Goal: Transaction & Acquisition: Purchase product/service

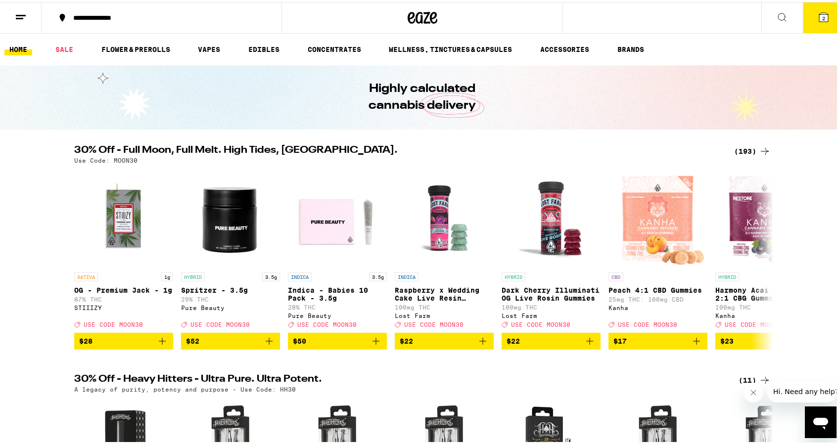
click at [818, 20] on icon at bounding box center [824, 15] width 12 height 12
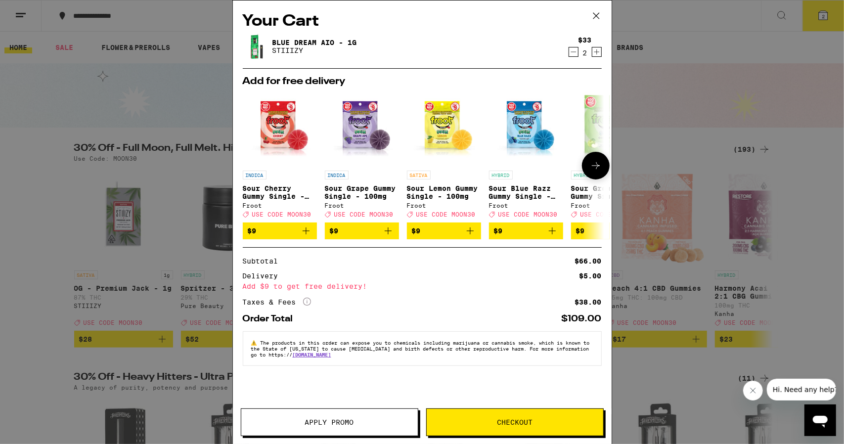
click at [592, 165] on icon at bounding box center [596, 166] width 12 height 12
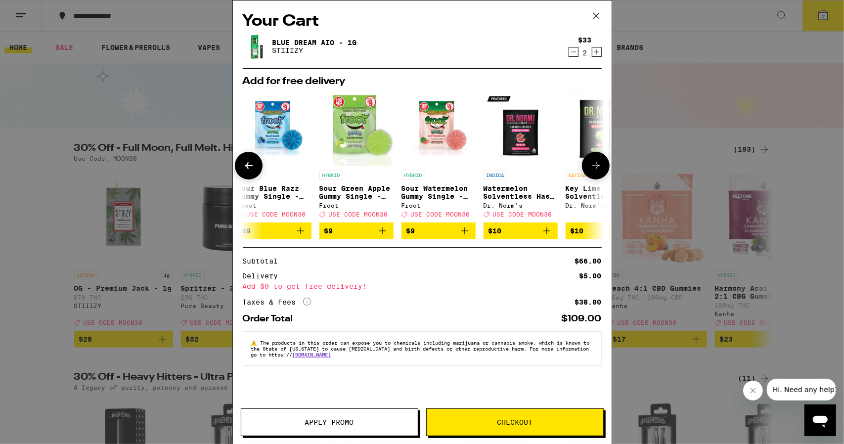
click at [592, 165] on icon at bounding box center [596, 166] width 12 height 12
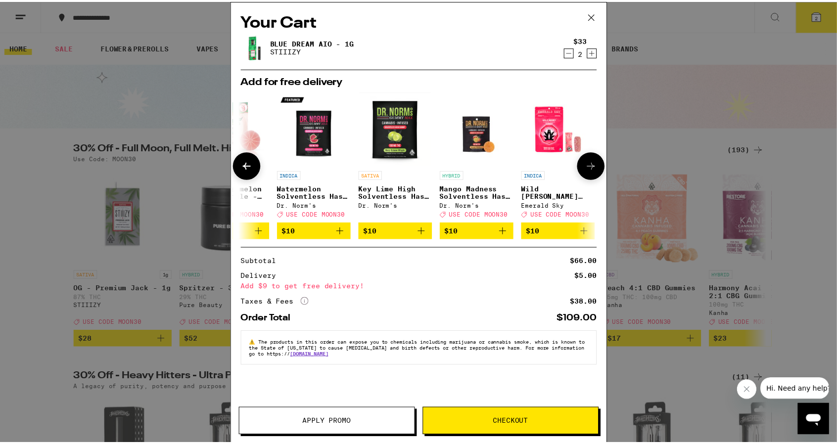
scroll to position [0, 462]
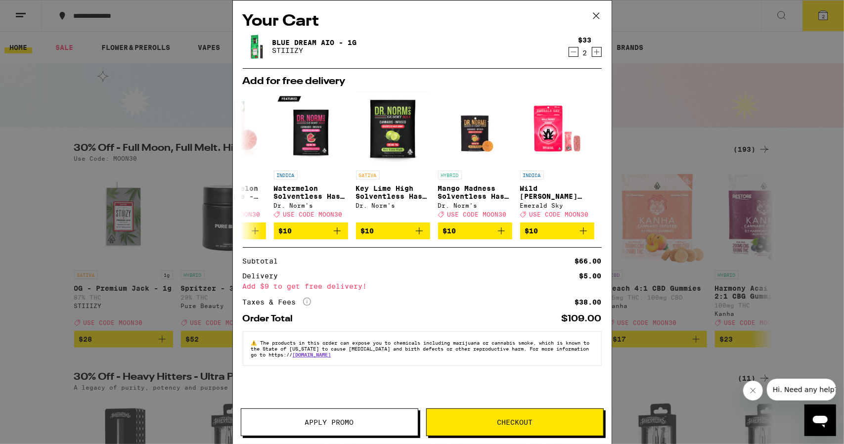
click at [601, 19] on icon at bounding box center [596, 15] width 15 height 15
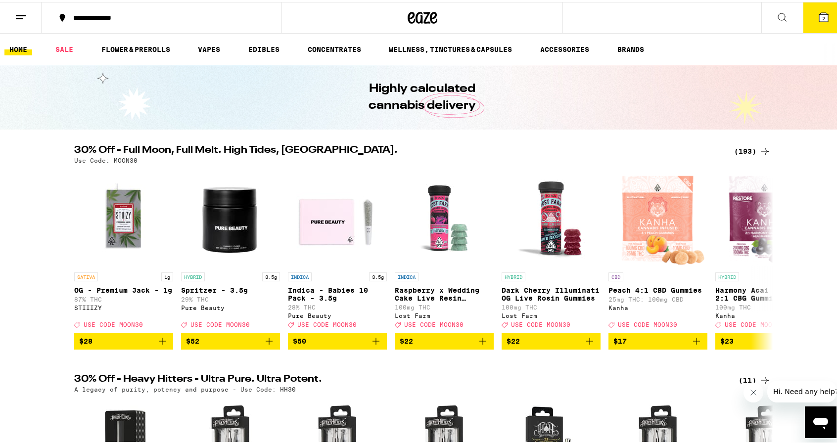
click at [824, 18] on button "2" at bounding box center [824, 15] width 42 height 31
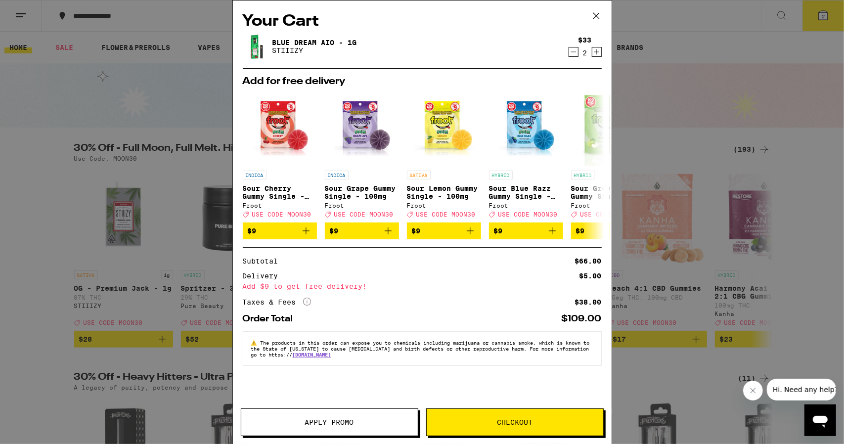
click at [576, 56] on icon "Decrement" at bounding box center [573, 52] width 9 height 12
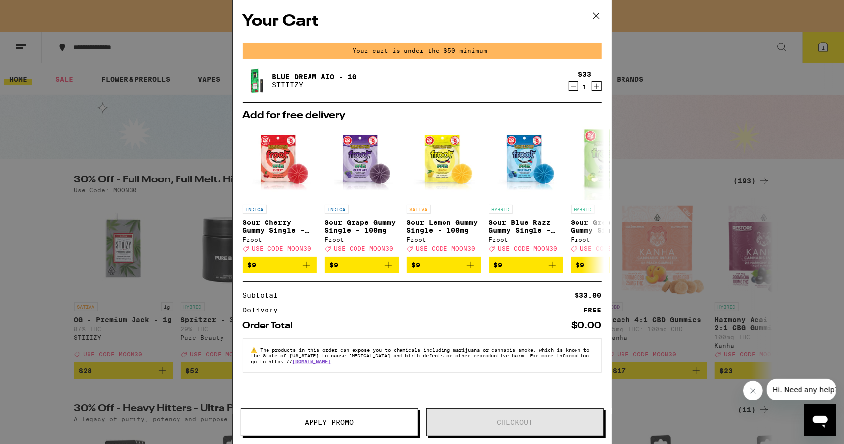
click at [591, 15] on icon at bounding box center [596, 15] width 15 height 15
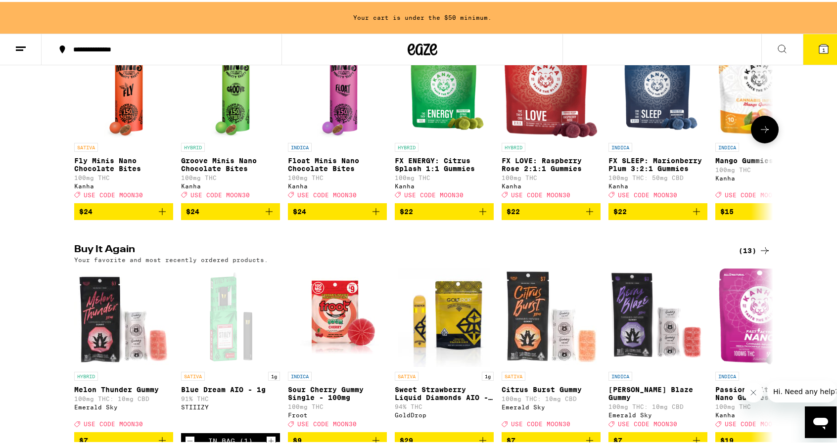
scroll to position [891, 0]
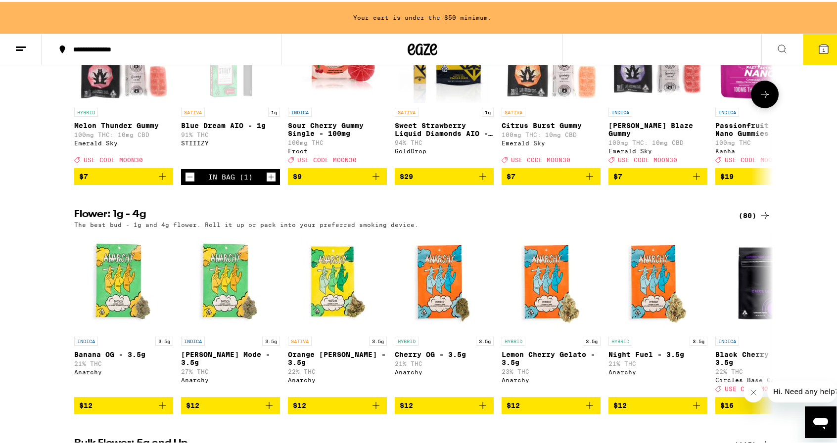
click at [157, 181] on icon "Add to bag" at bounding box center [162, 175] width 12 height 12
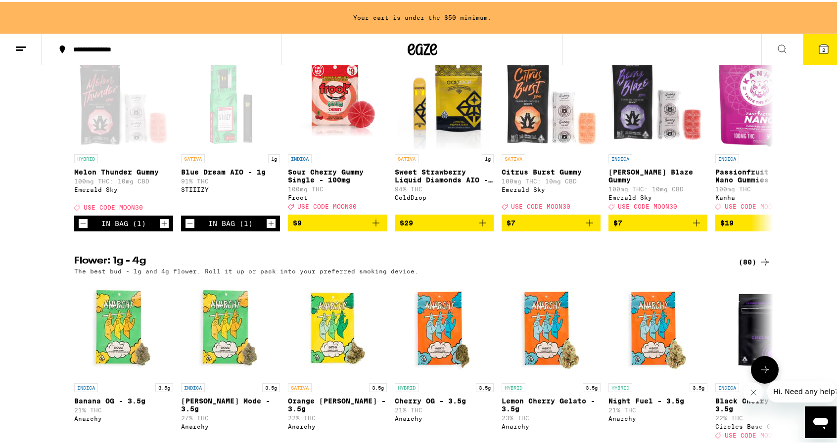
scroll to position [841, 0]
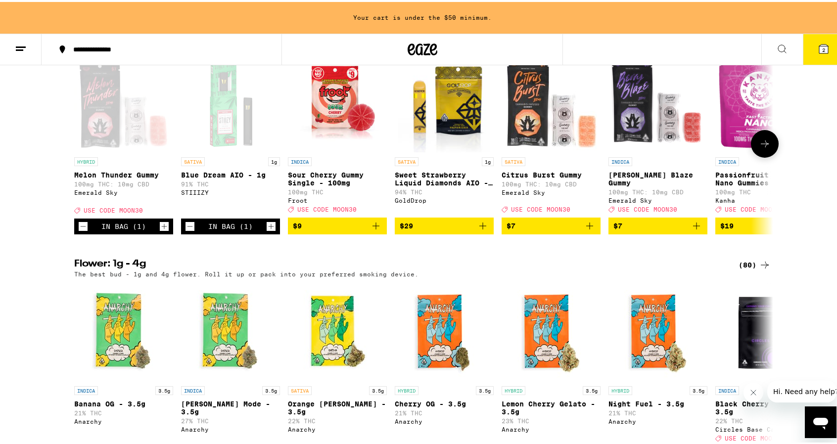
click at [759, 148] on icon at bounding box center [765, 142] width 12 height 12
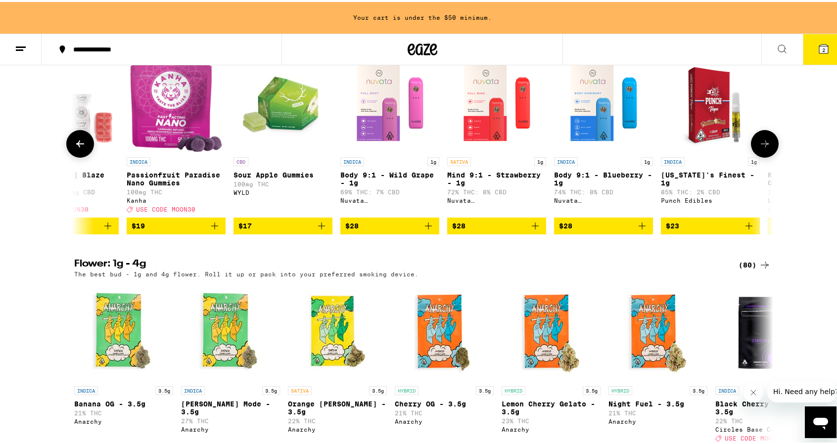
click at [759, 148] on icon at bounding box center [765, 142] width 12 height 12
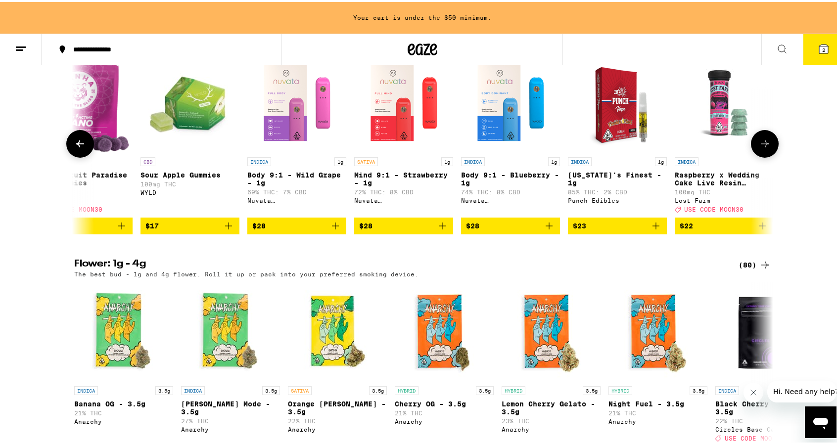
scroll to position [0, 693]
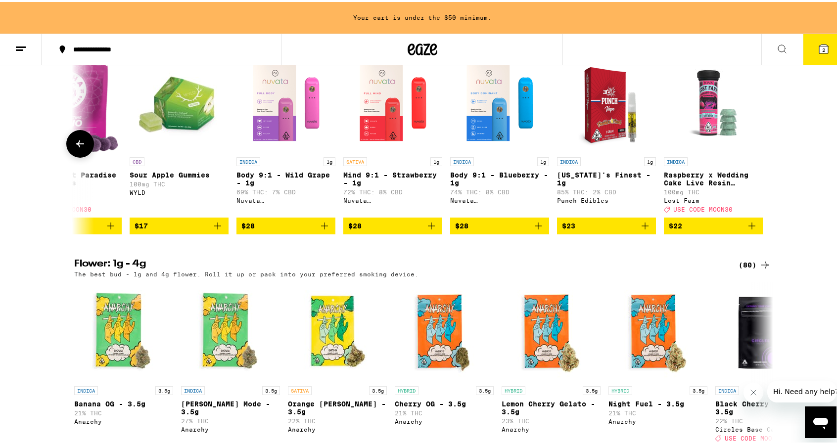
click at [77, 148] on icon at bounding box center [80, 142] width 12 height 12
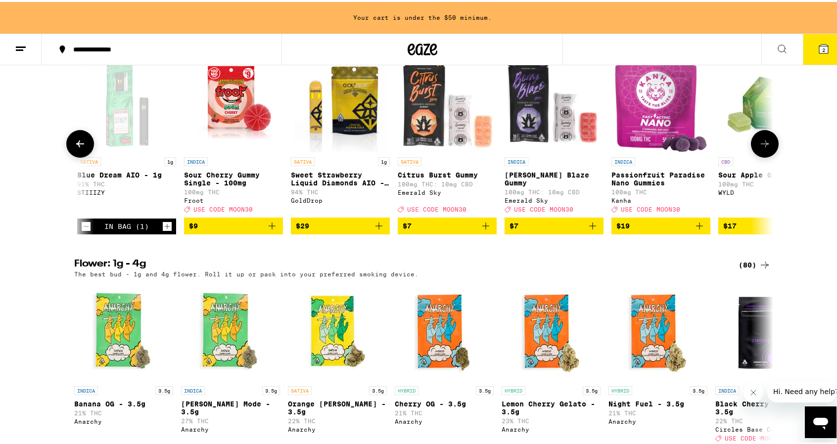
scroll to position [0, 104]
click at [77, 148] on icon at bounding box center [80, 142] width 12 height 12
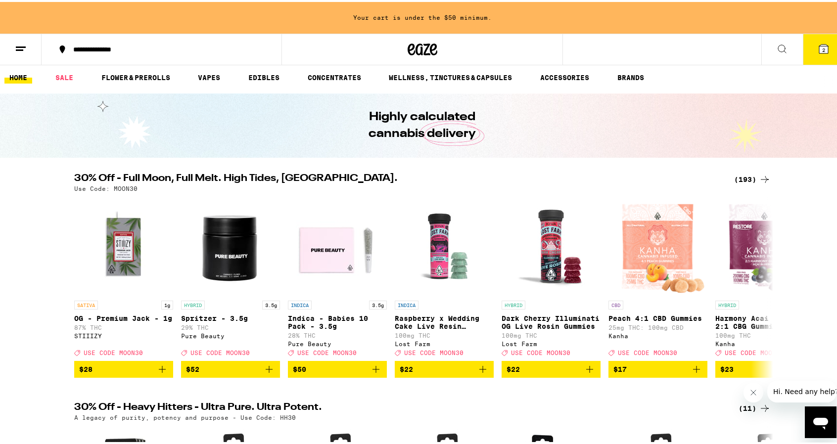
scroll to position [0, 0]
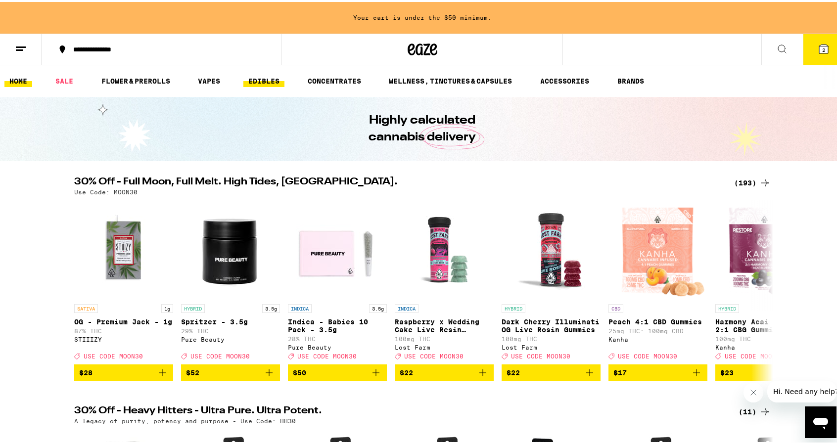
click at [268, 82] on link "EDIBLES" at bounding box center [263, 79] width 41 height 12
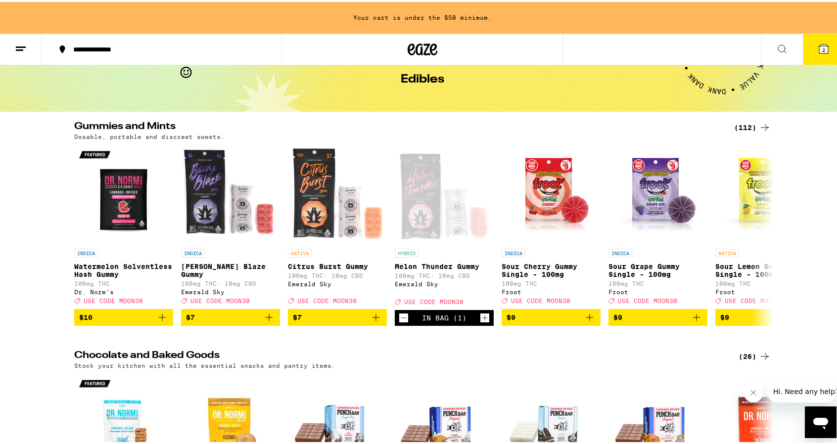
scroll to position [49, 0]
click at [760, 239] on icon at bounding box center [765, 234] width 12 height 12
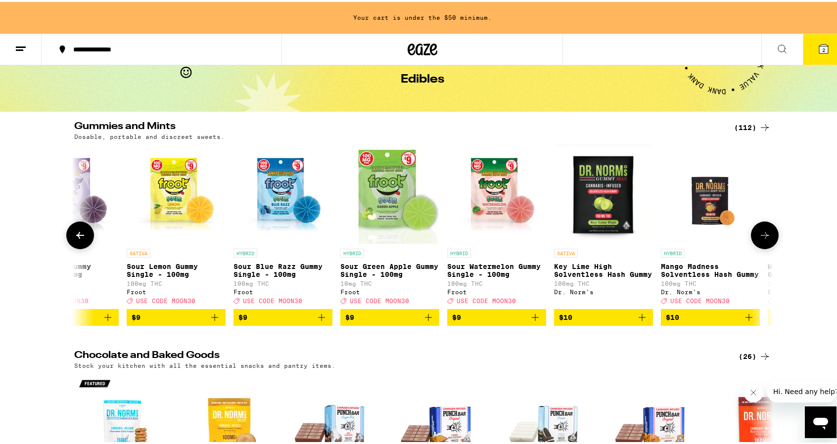
click at [760, 239] on icon at bounding box center [765, 234] width 12 height 12
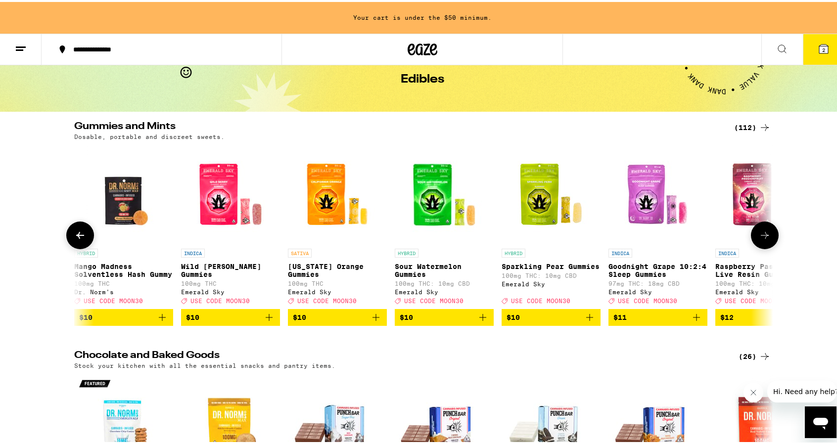
scroll to position [0, 1177]
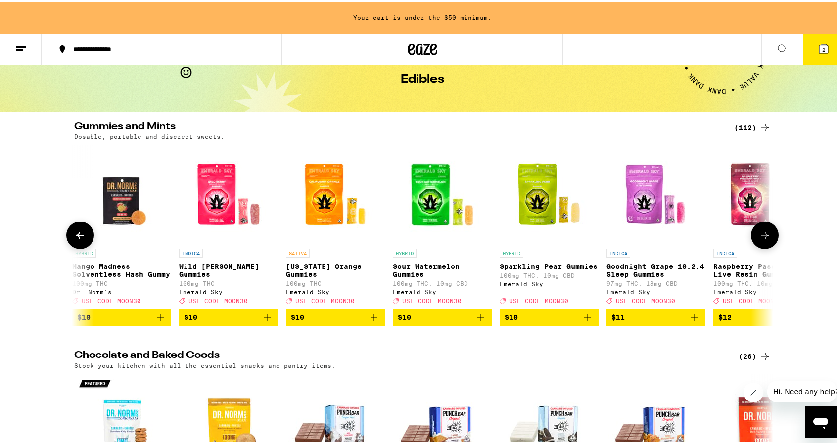
click at [76, 239] on icon at bounding box center [80, 234] width 12 height 12
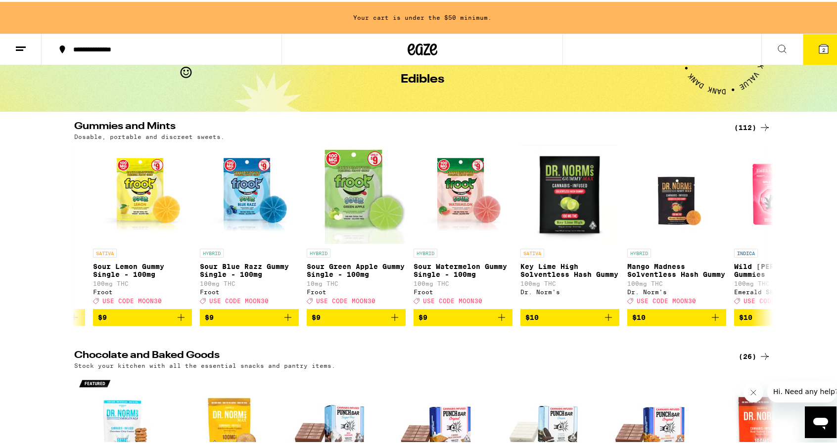
scroll to position [0, 589]
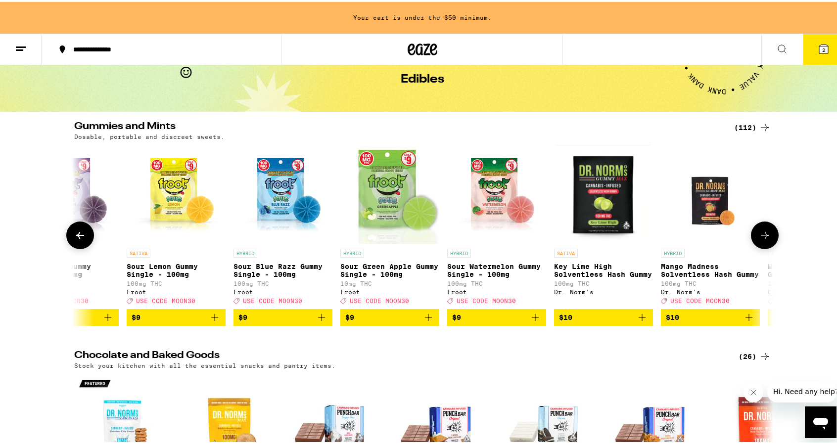
click at [764, 247] on button at bounding box center [765, 234] width 28 height 28
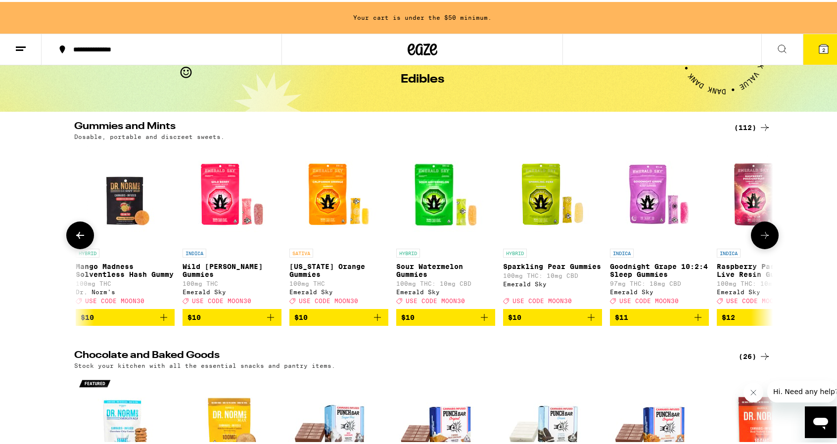
scroll to position [0, 1177]
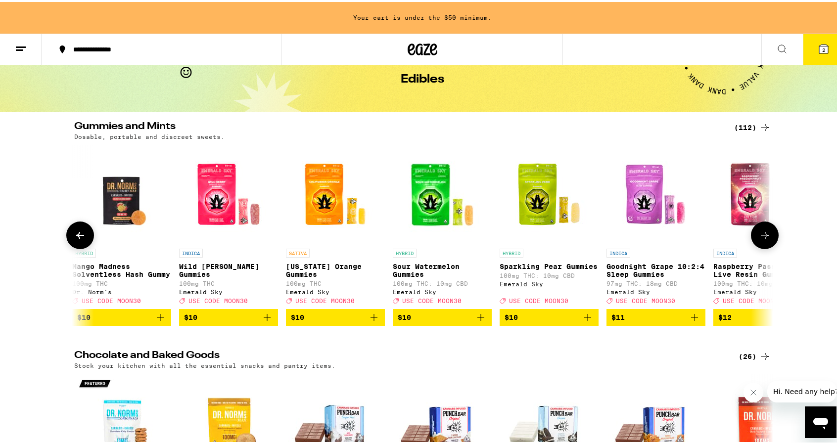
click at [306, 322] on span "$10" at bounding box center [335, 316] width 89 height 12
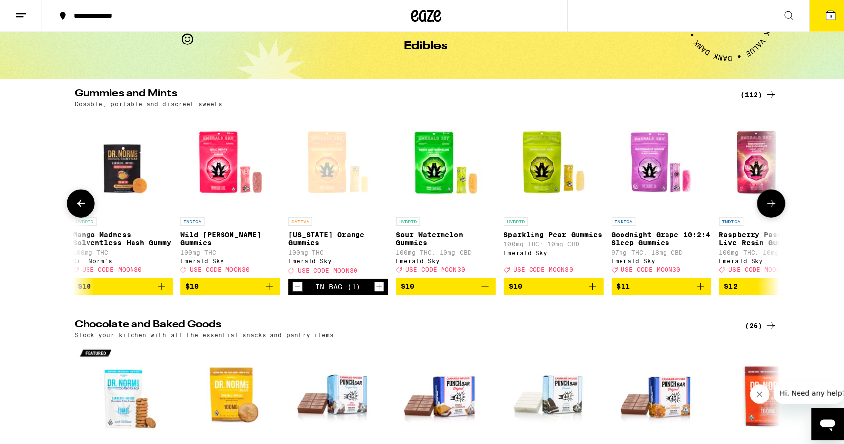
scroll to position [18, 0]
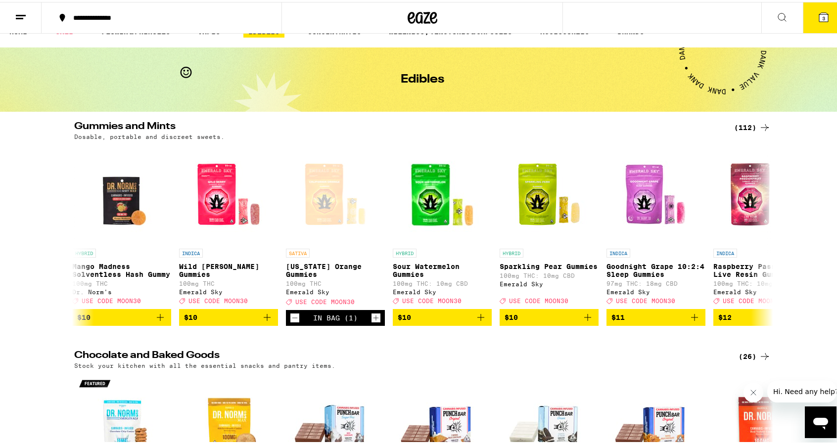
click at [822, 14] on span "3" at bounding box center [823, 16] width 3 height 6
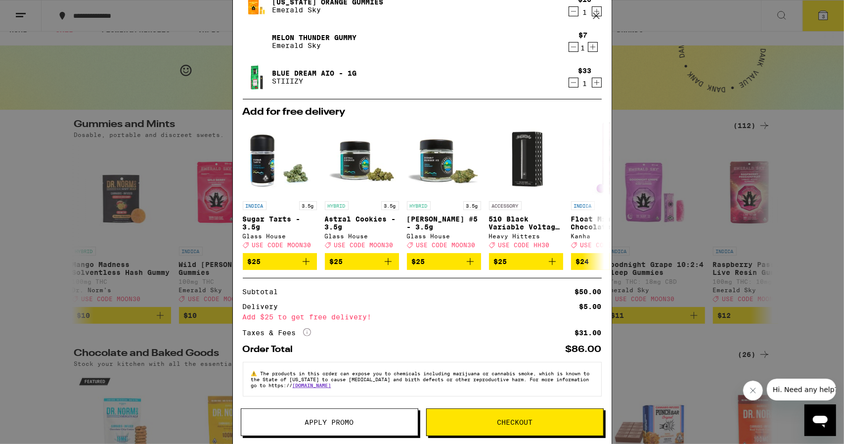
scroll to position [48, 0]
click at [522, 433] on button "Checkout" at bounding box center [515, 423] width 178 height 28
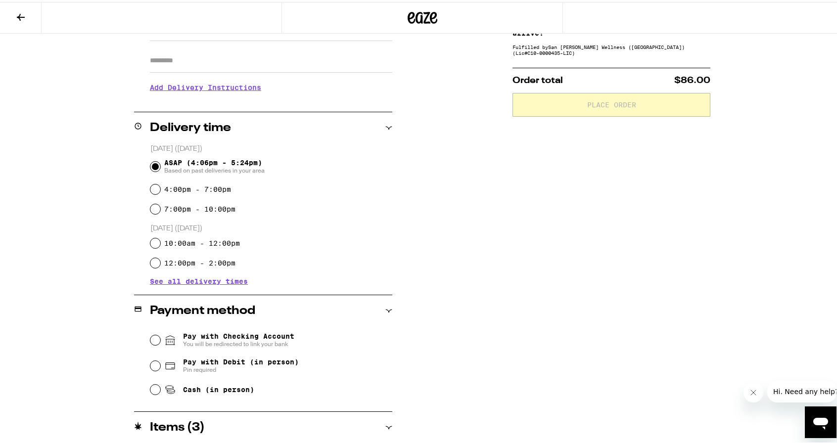
scroll to position [198, 0]
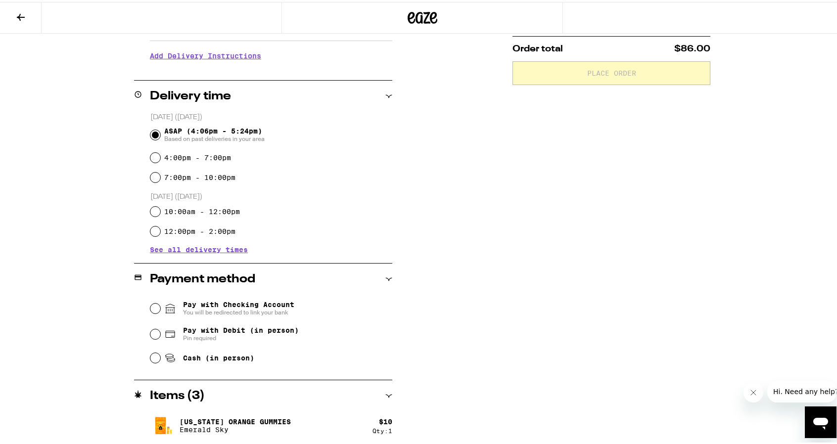
click at [245, 337] on span "Pin required" at bounding box center [241, 336] width 116 height 8
click at [160, 337] on input "Pay with Debit (in person) Pin required" at bounding box center [155, 333] width 10 height 10
radio input "true"
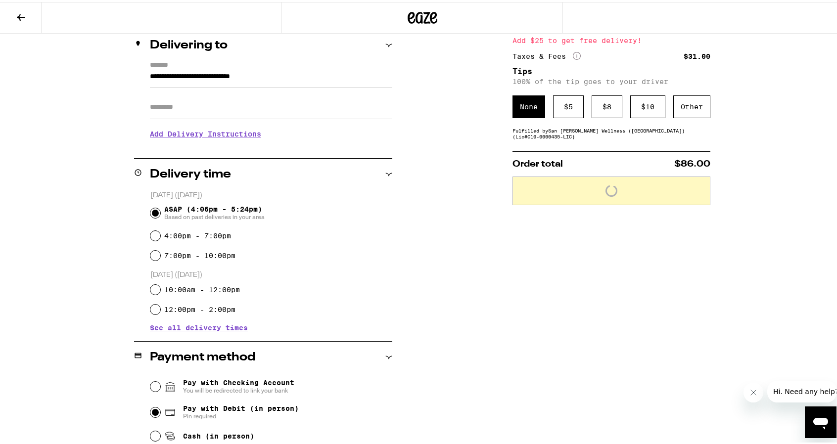
scroll to position [49, 0]
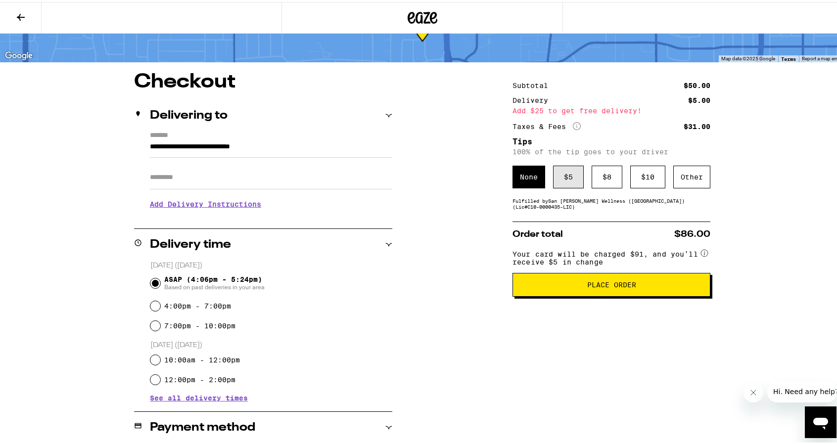
click at [558, 179] on div "$ 5" at bounding box center [568, 175] width 31 height 23
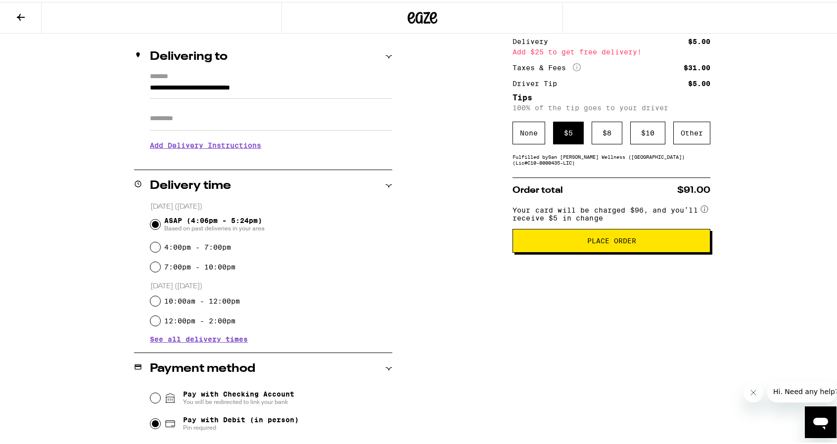
scroll to position [23, 0]
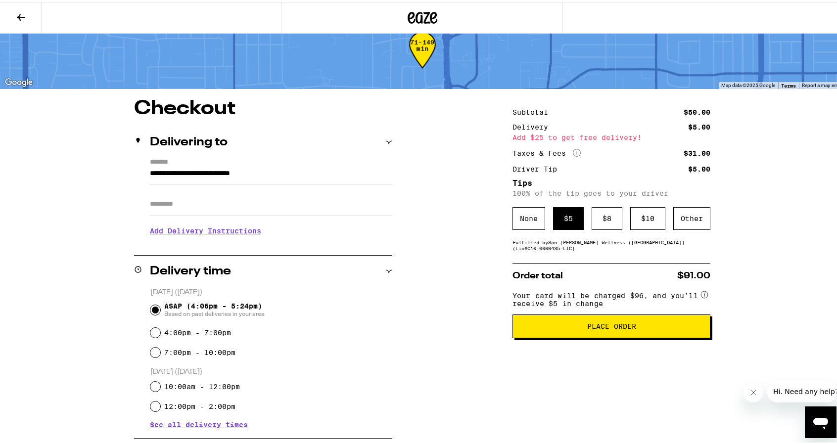
click at [582, 328] on span "Place Order" at bounding box center [611, 324] width 181 height 7
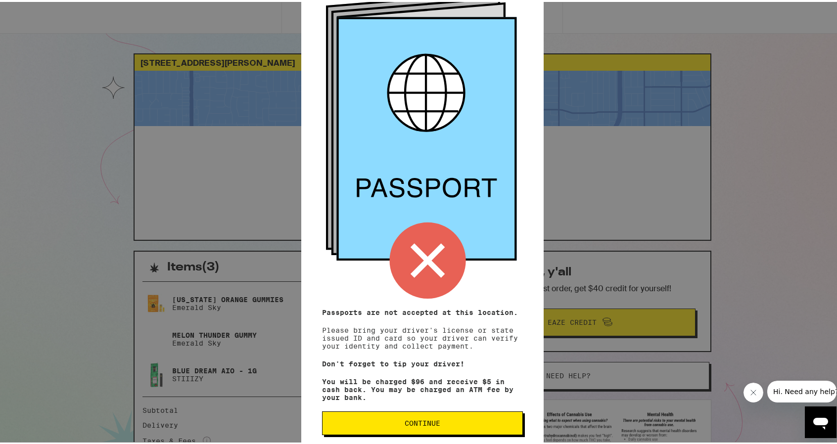
scroll to position [71, 0]
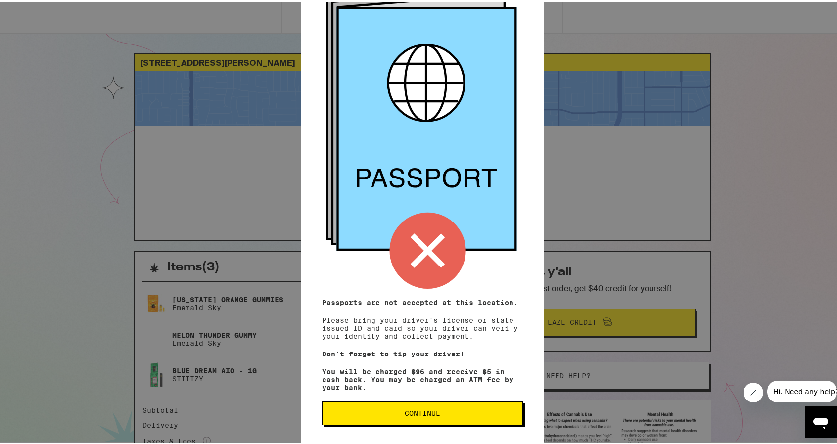
click at [441, 403] on button "Continue" at bounding box center [422, 412] width 201 height 24
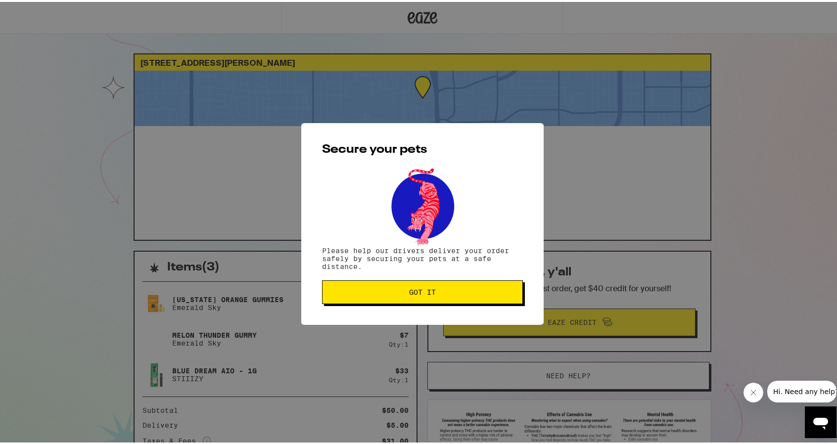
click at [413, 274] on div "Secure your pets Please help our drivers deliver your order safely by securing …" at bounding box center [422, 222] width 242 height 202
click at [400, 289] on span "Got it" at bounding box center [422, 290] width 184 height 7
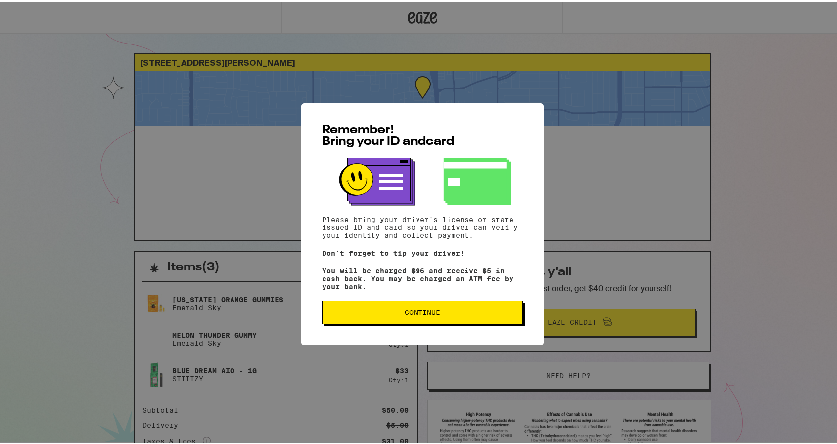
click at [418, 311] on span "Continue" at bounding box center [423, 310] width 36 height 7
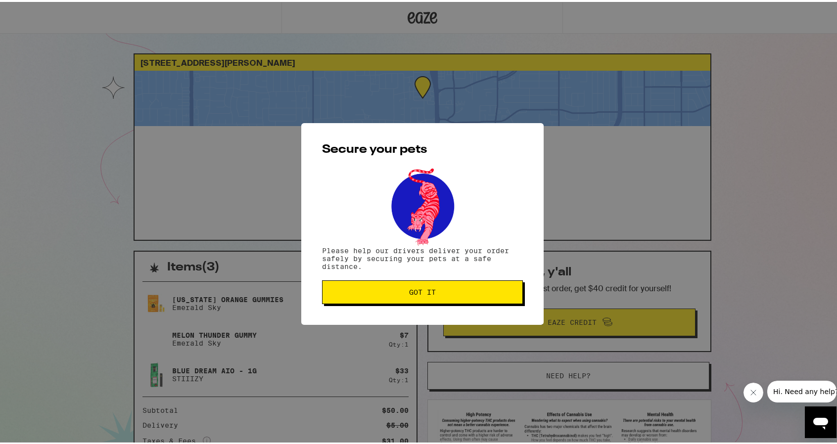
click at [422, 269] on p "Please help our drivers deliver your order safely by securing your pets at a sa…" at bounding box center [422, 257] width 201 height 24
click at [411, 306] on div "Secure your pets Please help our drivers deliver your order safely by securing …" at bounding box center [422, 222] width 242 height 202
click at [413, 291] on span "Got it" at bounding box center [422, 290] width 27 height 7
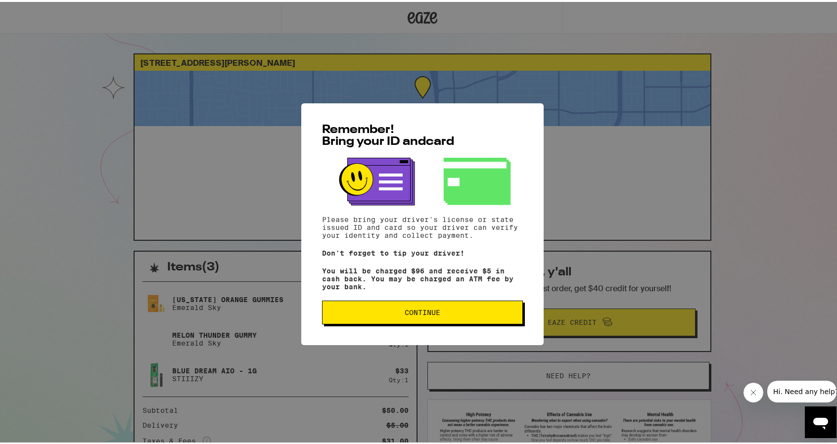
click at [433, 323] on button "Continue" at bounding box center [422, 311] width 201 height 24
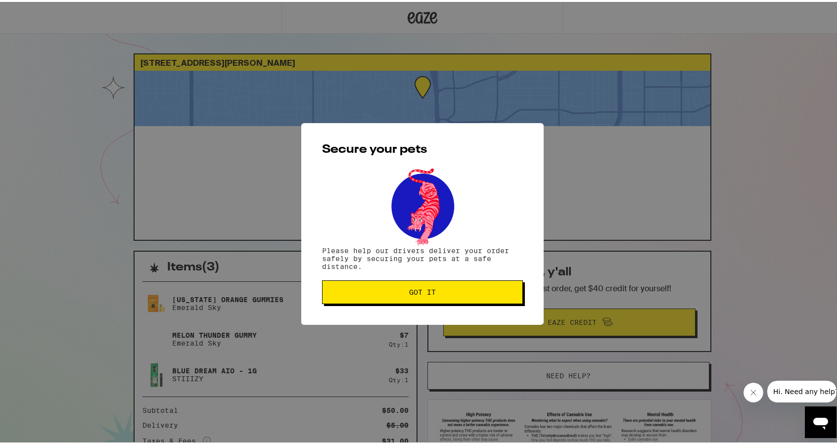
click at [343, 292] on span "Got it" at bounding box center [422, 290] width 184 height 7
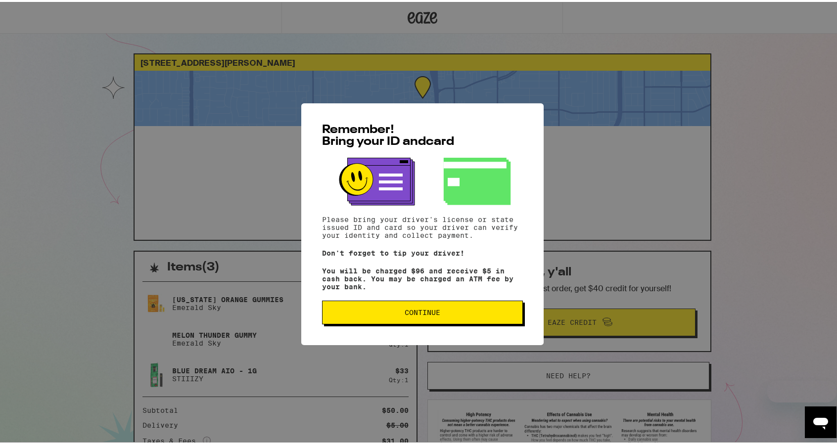
click at [418, 313] on span "Continue" at bounding box center [423, 310] width 36 height 7
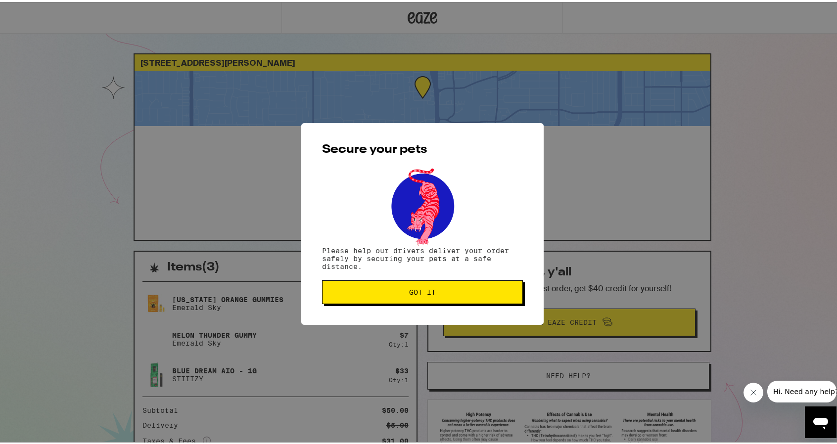
click at [414, 275] on div "Secure your pets Please help our drivers deliver your order safely by securing …" at bounding box center [422, 222] width 242 height 202
click at [409, 294] on span "Got it" at bounding box center [422, 290] width 27 height 7
